Goal: Information Seeking & Learning: Learn about a topic

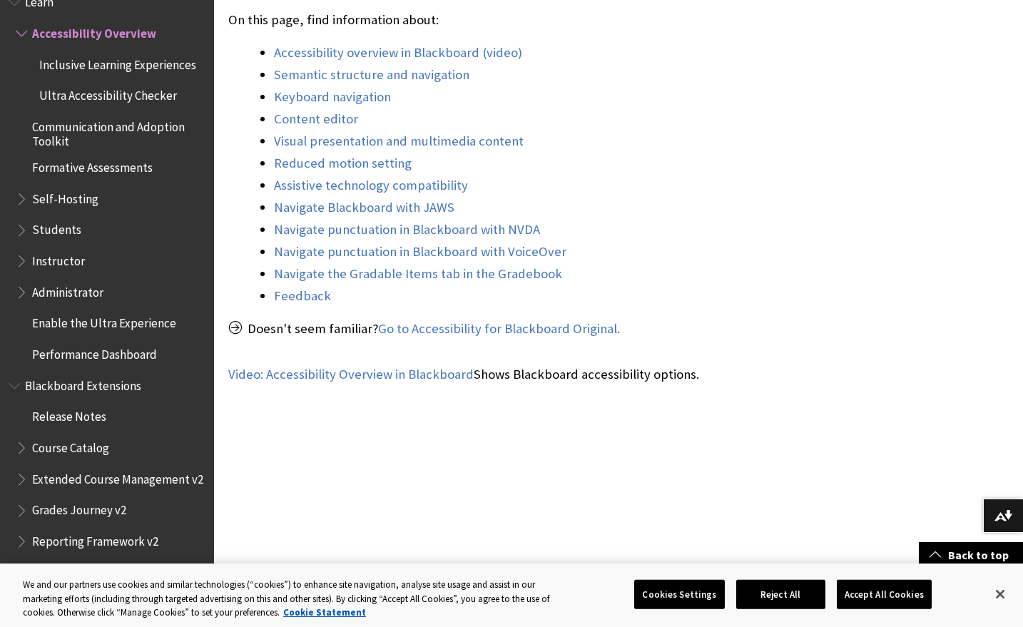
scroll to position [571, 0]
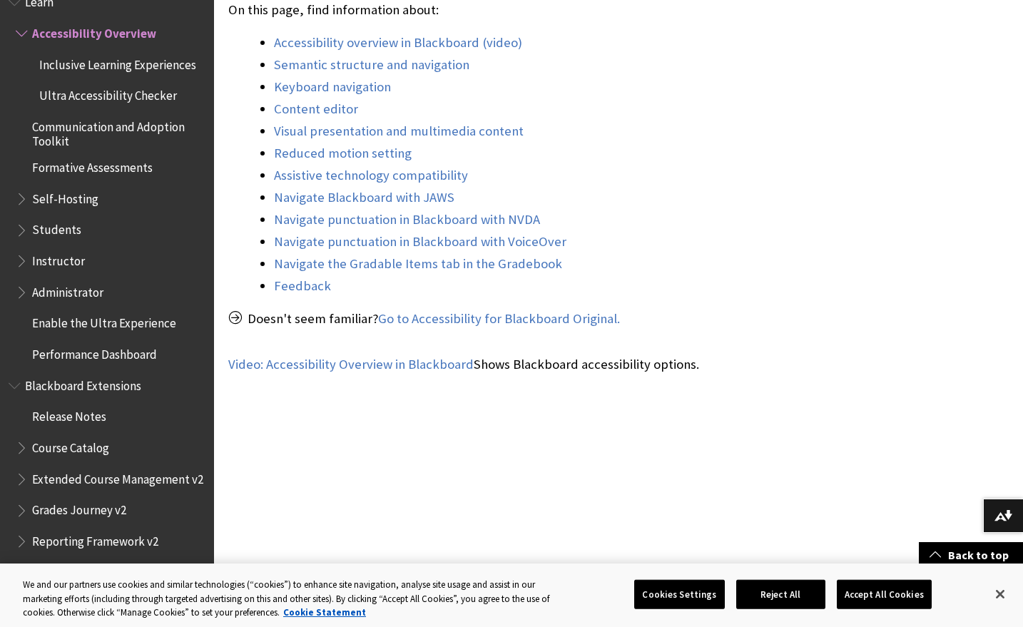
click at [89, 231] on span "Students" at bounding box center [111, 230] width 190 height 24
click at [1007, 586] on button "Close" at bounding box center [999, 594] width 31 height 31
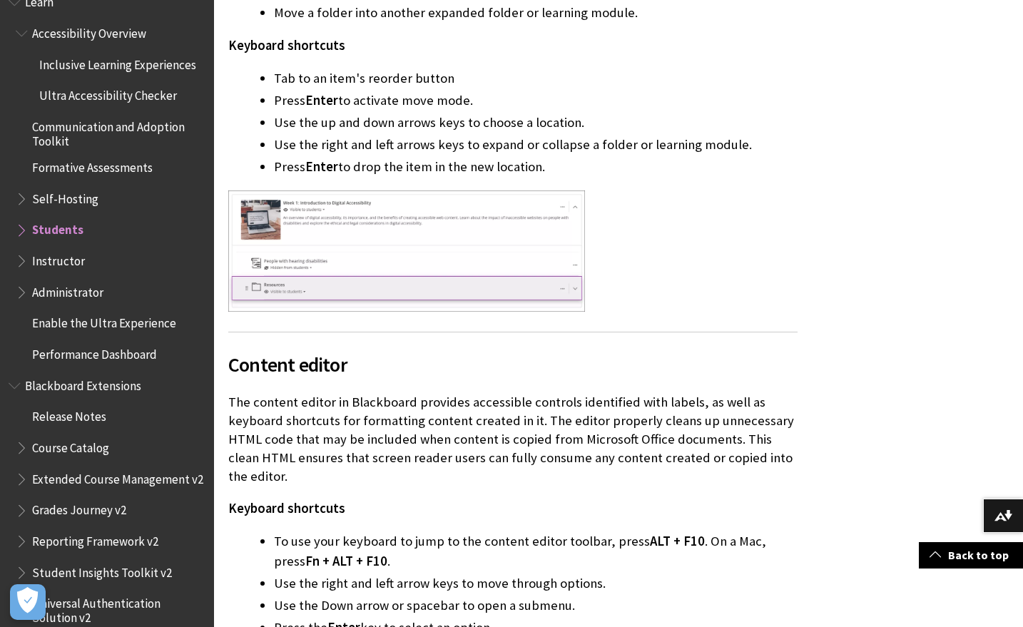
scroll to position [3864, 0]
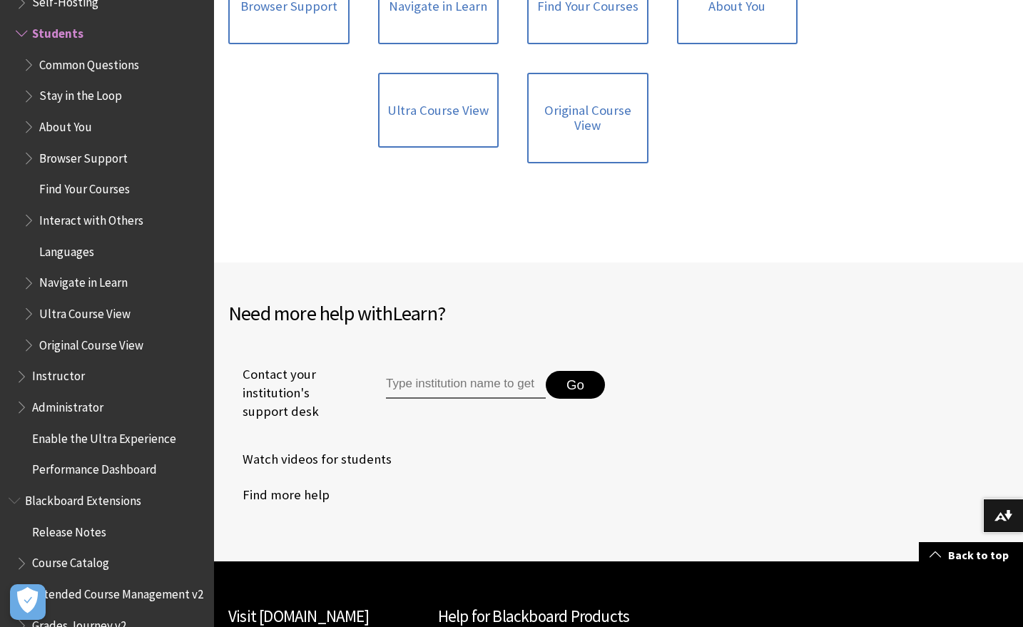
scroll to position [1838, 0]
